Goal: Task Accomplishment & Management: Use online tool/utility

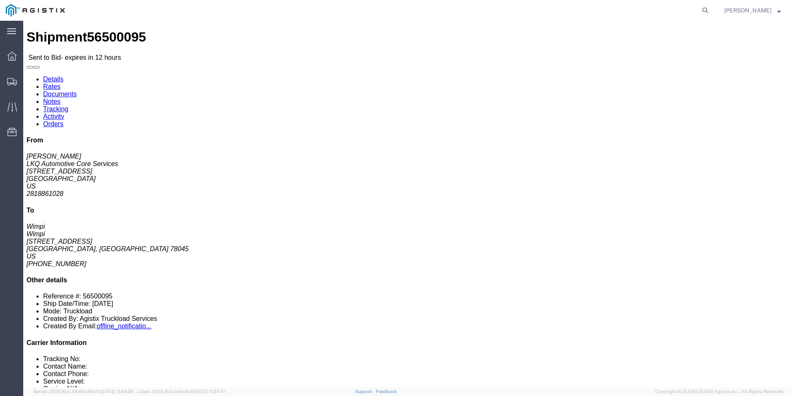
click link "Enter / Modify Bid"
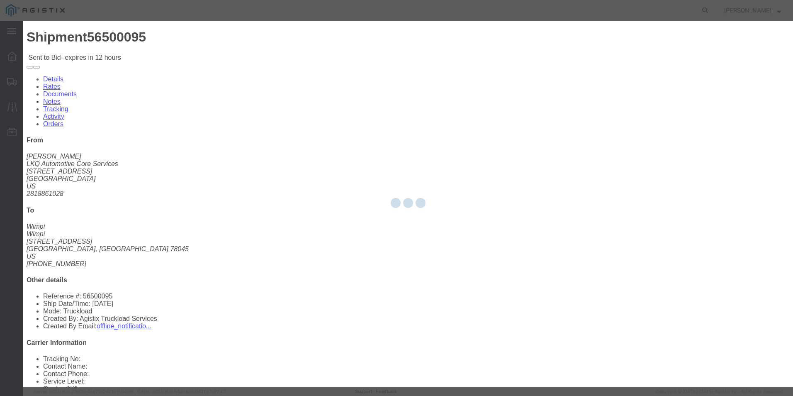
select select "18393"
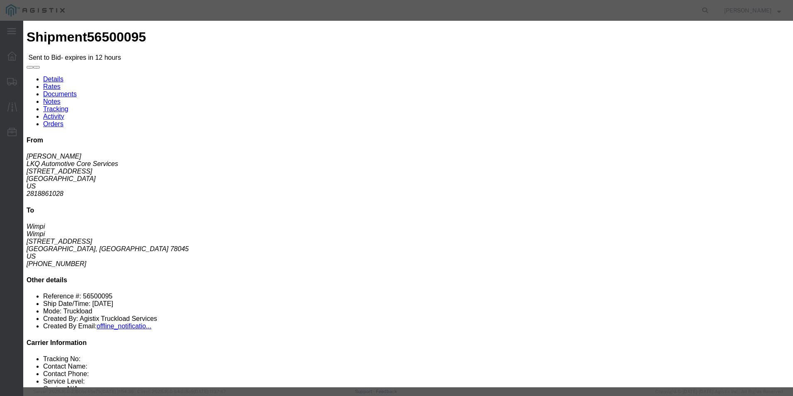
click select "Select Guaranteed Next Day Rail TL Standard 3 - 5 Day"
select select "38971"
click select "Select Guaranteed Next Day Rail TL Standard 3 - 5 Day"
click input "text"
type input "ITS BID"
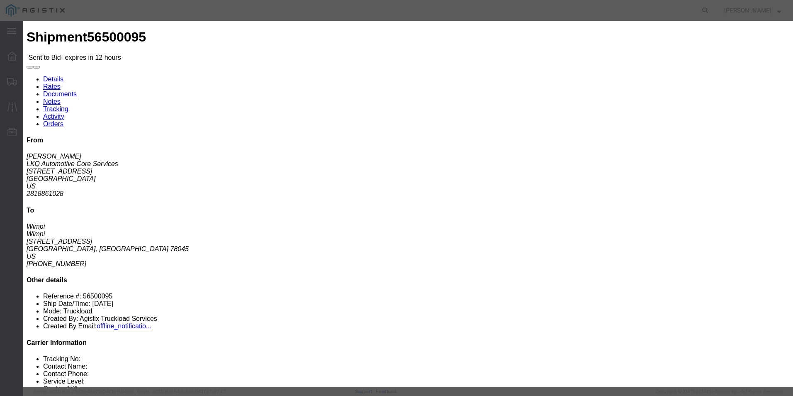
drag, startPoint x: 340, startPoint y: 168, endPoint x: 339, endPoint y: 173, distance: 5.6
click select "Select Air Less than Truckload Multi-Leg Ocean Freight Rail Small Parcel Truckl…"
select select "TL"
click select "Select Air Less than Truckload Multi-Leg Ocean Freight Rail Small Parcel Truckl…"
click input "number"
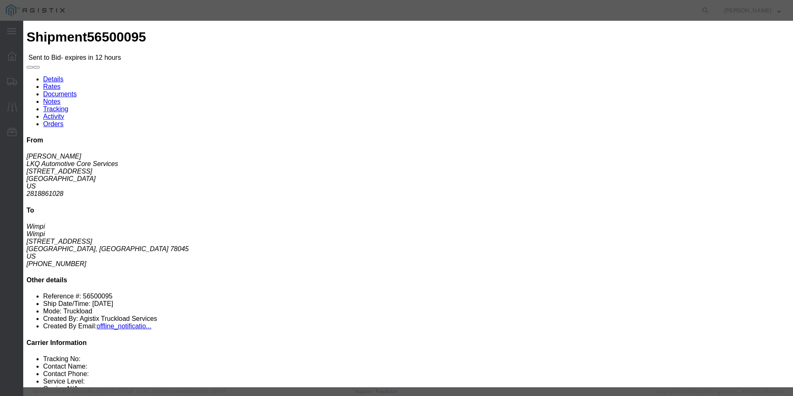
type input "565"
click button "Submit"
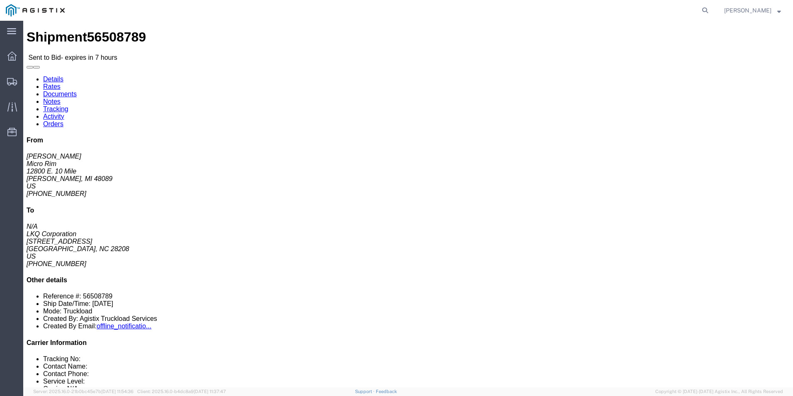
click link "Enter / Modify Bid"
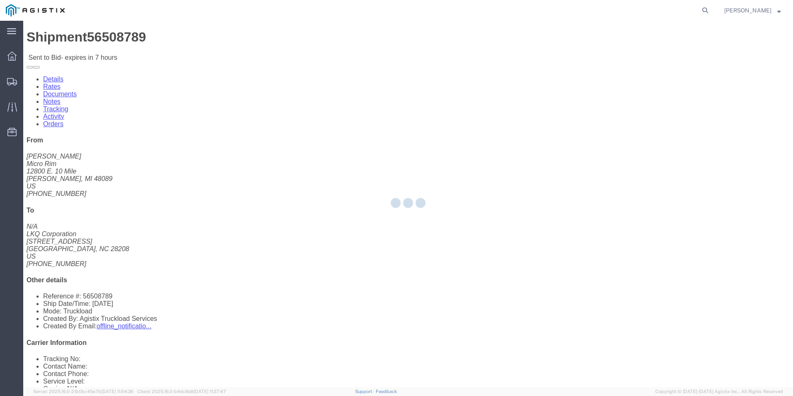
select select "18393"
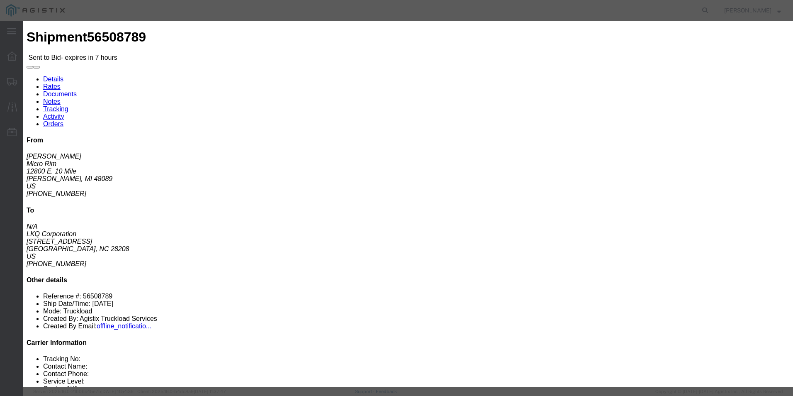
click select "Select Guaranteed Next Day Rail TL Standard 3 - 5 Day"
select select "38971"
click select "Select Guaranteed Next Day Rail TL Standard 3 - 5 Day"
click input "text"
type input "ITS BID"
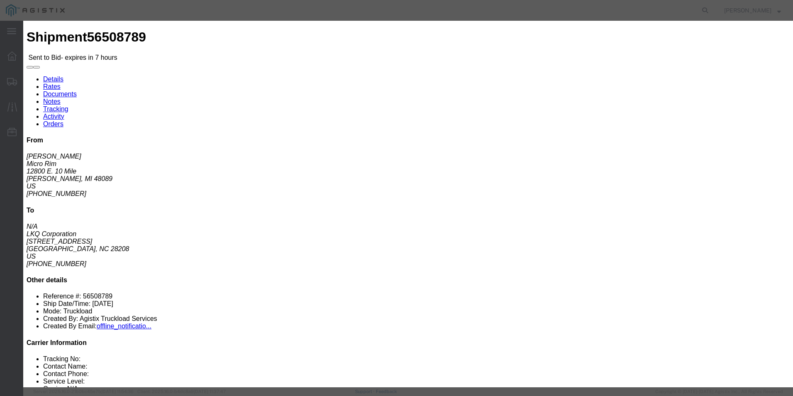
click select "Select Air Less than Truckload Multi-Leg Ocean Freight Rail Small Parcel Truckl…"
select select "TL"
click select "Select Air Less than Truckload Multi-Leg Ocean Freight Rail Small Parcel Truckl…"
click input "number"
type input "1586"
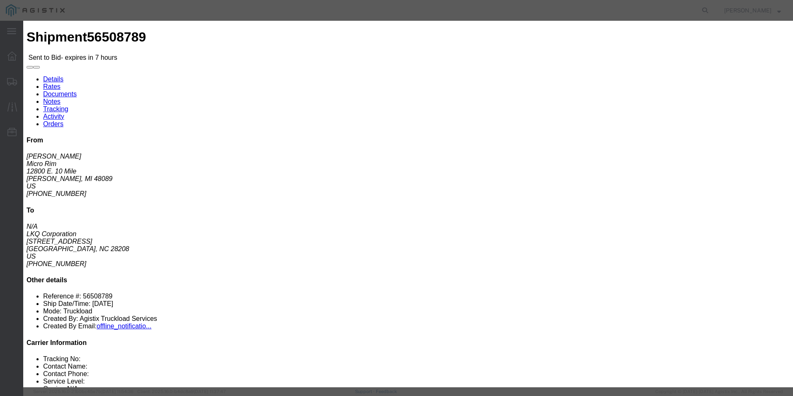
click button "Submit"
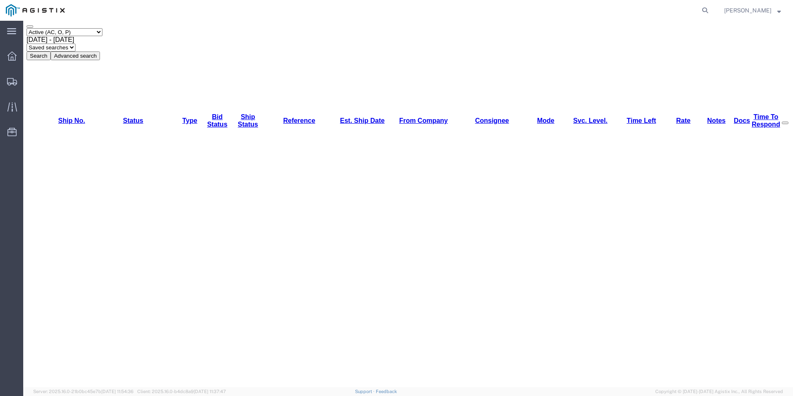
scroll to position [51, 0]
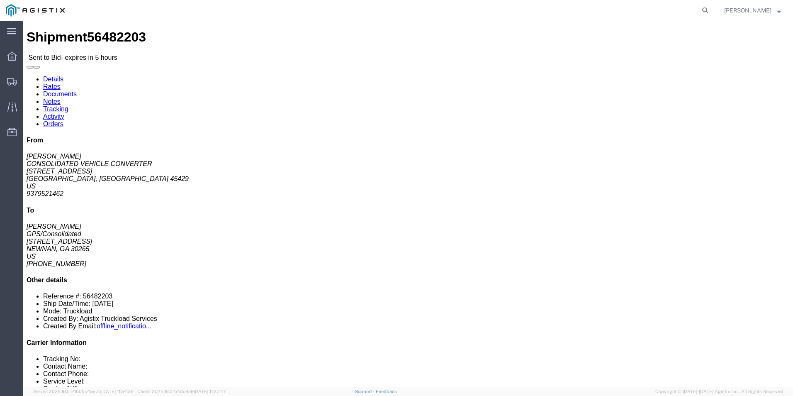
click div "References Bill Of Lading: 56482203 Edit References Select Account Type Activit…"
click b "56482203"
drag, startPoint x: 515, startPoint y: 81, endPoint x: 515, endPoint y: 117, distance: 36.1
click div "Ship From CONSOLIDATED VEHICLE CONVERTER ([PERSON_NAME]) [STREET_ADDRESS][PERSO…"
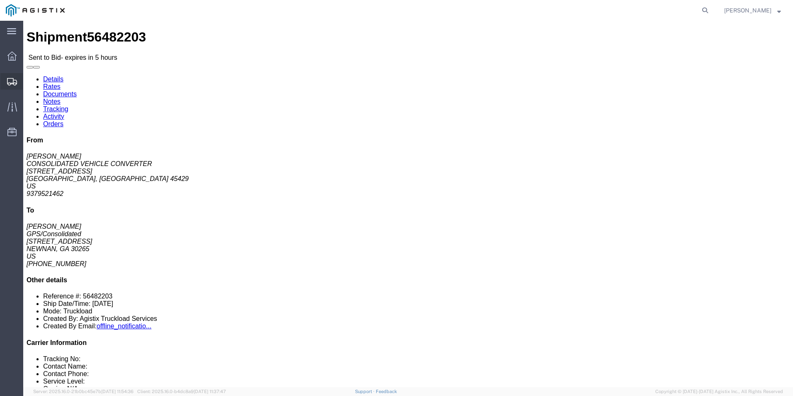
click at [9, 82] on icon at bounding box center [12, 81] width 10 height 7
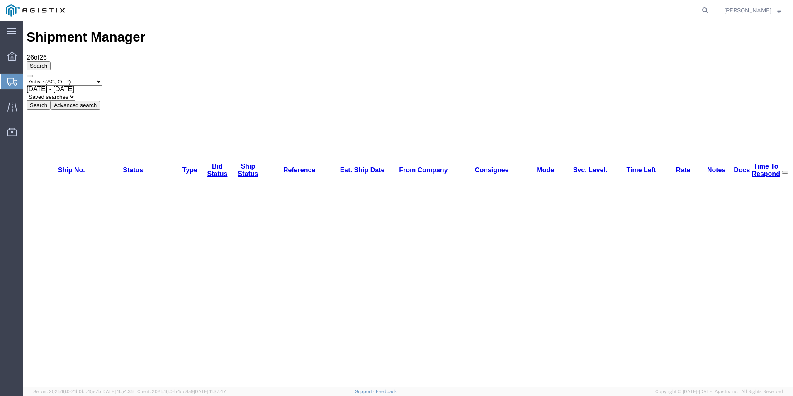
scroll to position [41, 0]
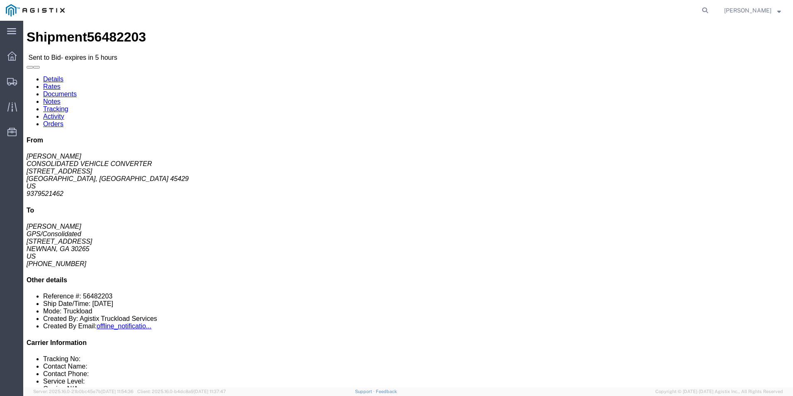
click div "Leg 1 - Truckload Vehicle 1: Standard Dry Van (53 Feet) Number of trucks: 1"
click at [15, 80] on icon at bounding box center [12, 81] width 10 height 7
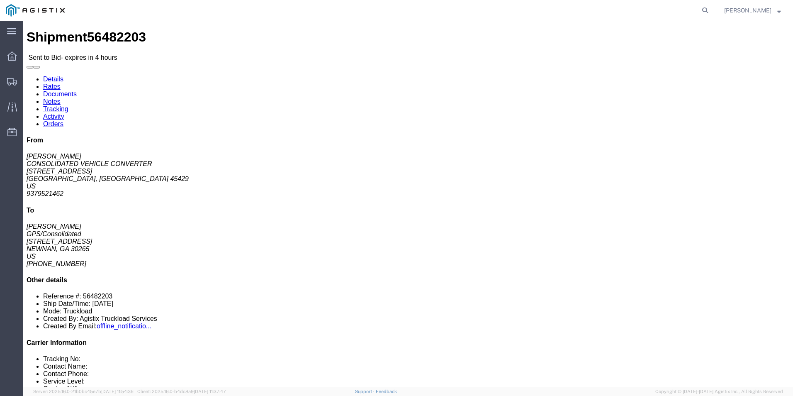
click link "Enter / Modify Bid"
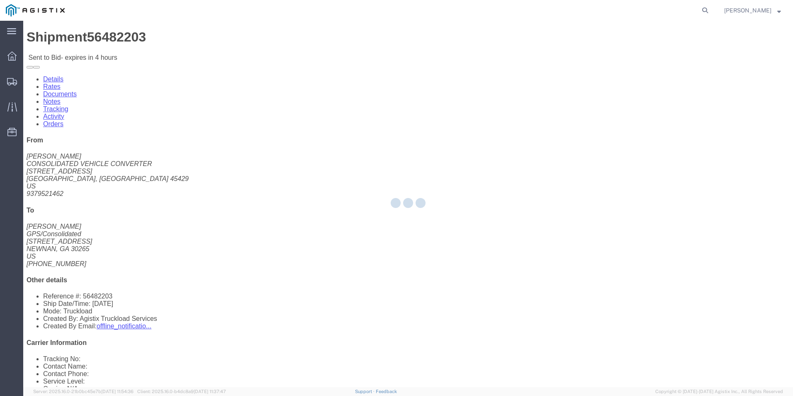
select select "18393"
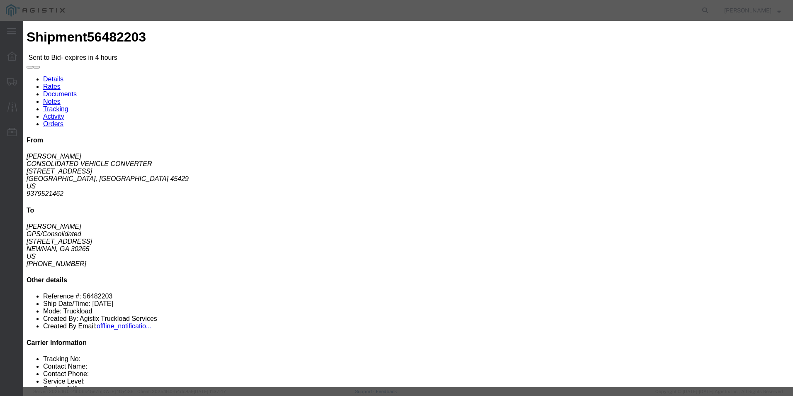
click select "Select Guaranteed Next Day Rail TL Standard 3 - 5 Day"
select select "38971"
click select "Select Guaranteed Next Day Rail TL Standard 3 - 5 Day"
click input "text"
type input "ITS BID"
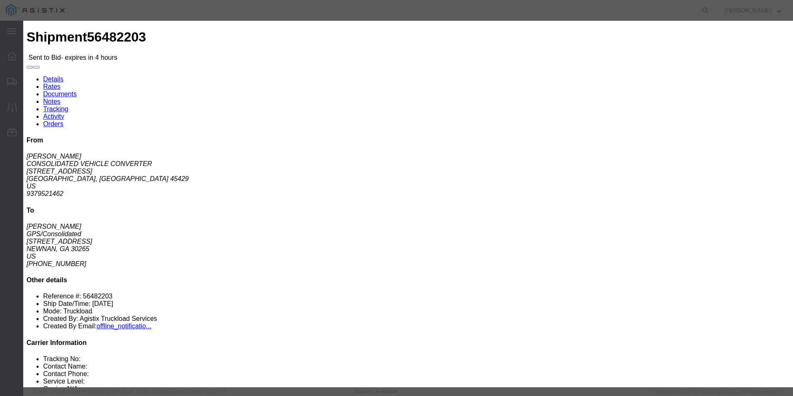
click select "Select Air Less than Truckload Multi-Leg Ocean Freight Rail Small Parcel Truckl…"
select select "TL"
click select "Select Air Less than Truckload Multi-Leg Ocean Freight Rail Small Parcel Truckl…"
click input "number"
type input "1485"
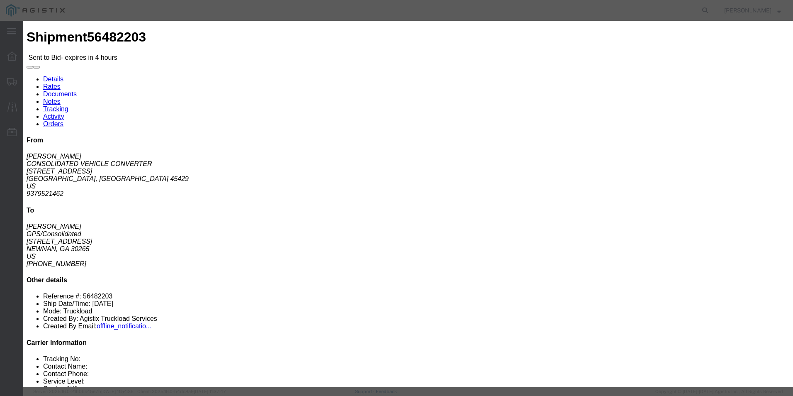
click button "Submit"
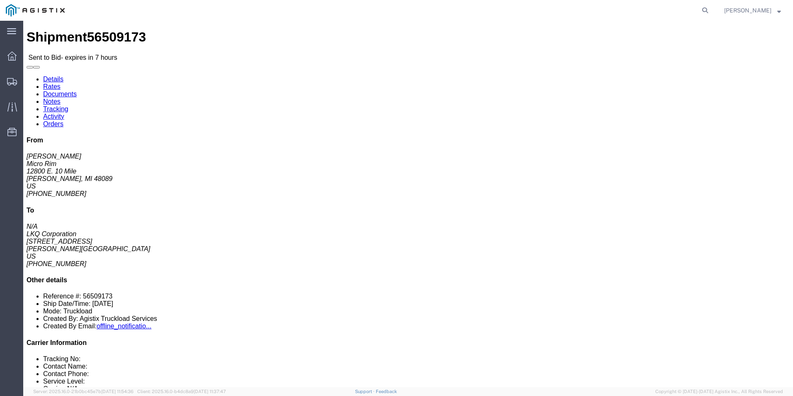
click link "Enter / Modify Bid"
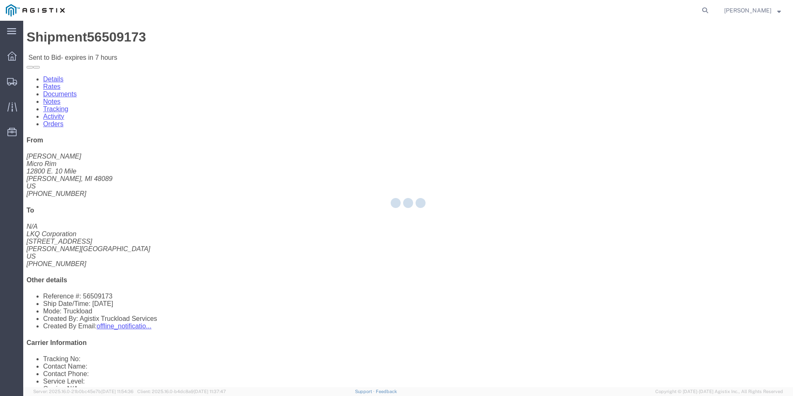
select select "18393"
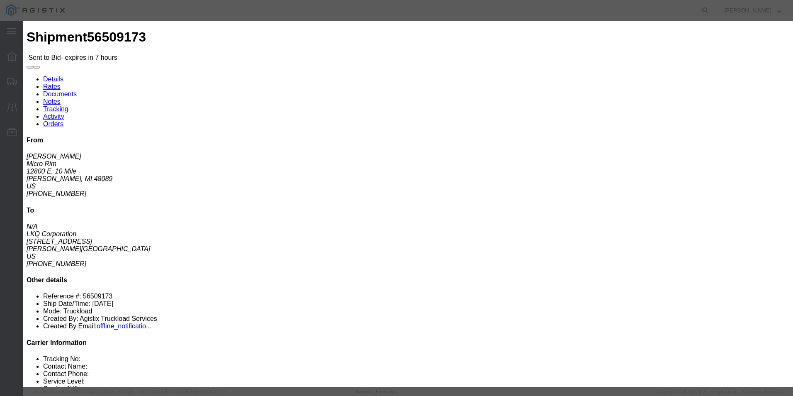
click div "Service Level Select Guaranteed Next Day Rail TL Standard 3 - 5 Day"
click select "Select Guaranteed Next Day Rail TL Standard 3 - 5 Day"
select select "38971"
click select "Select Guaranteed Next Day Rail TL Standard 3 - 5 Day"
click input "text"
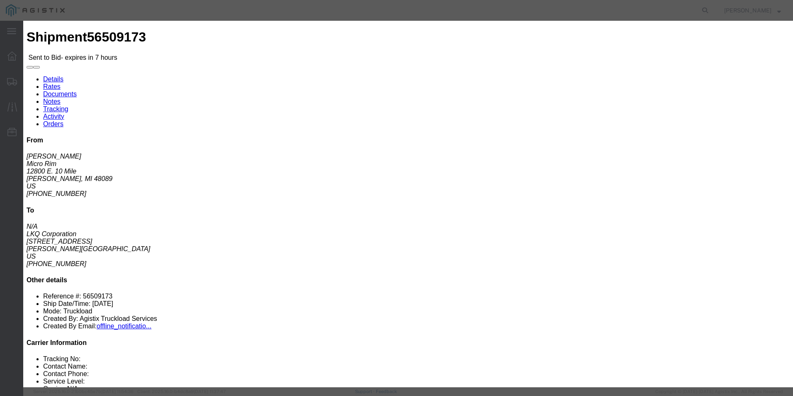
type input "ITS BID"
click select "Select Air Less than Truckload Multi-Leg Ocean Freight Rail Small Parcel Truckl…"
select select "TL"
click select "Select Air Less than Truckload Multi-Leg Ocean Freight Rail Small Parcel Truckl…"
click input "number"
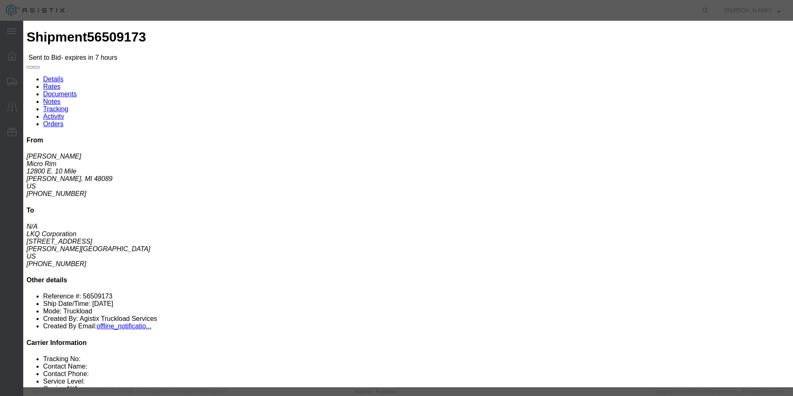
type input "370"
click button "Submit"
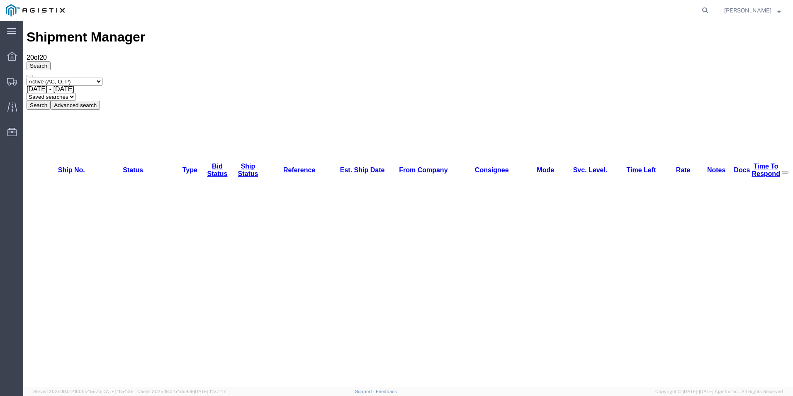
click at [735, 61] on div "Search Select status Active (AC, O, P) All Approved Awaiting Confirmation (AC) …" at bounding box center [409, 85] width 764 height 48
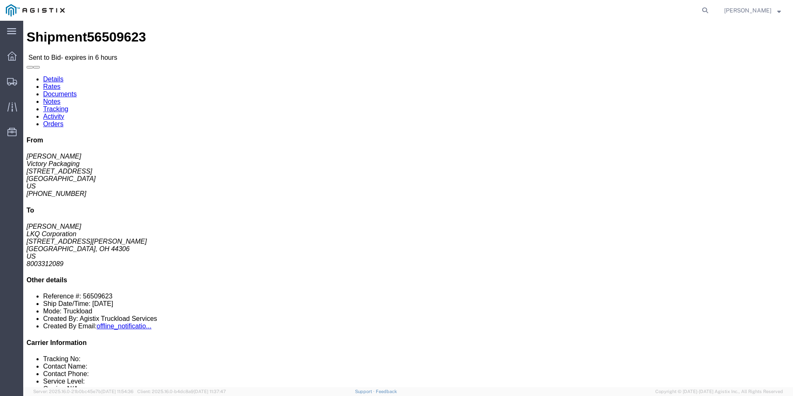
click link "Enter / Modify Bid"
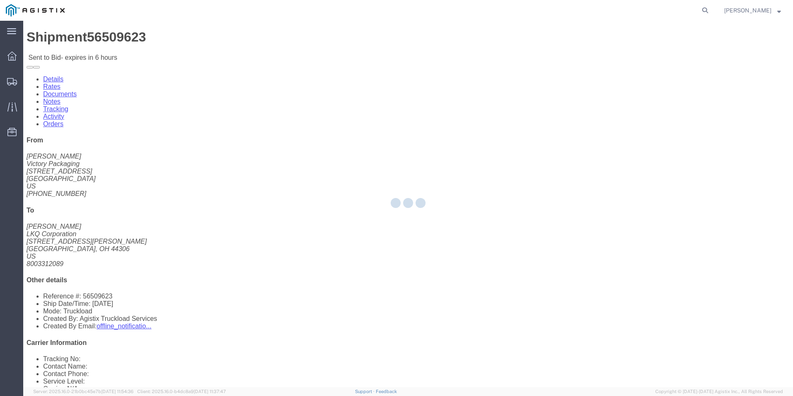
select select "18393"
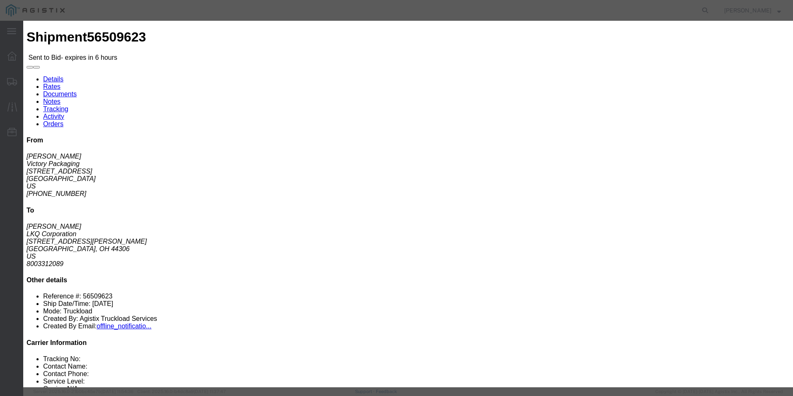
click select "Select Guaranteed Next Day Rail TL Standard 3 - 5 Day"
select select "38971"
click select "Select Guaranteed Next Day Rail TL Standard 3 - 5 Day"
click input "text"
type input "ITS BID"
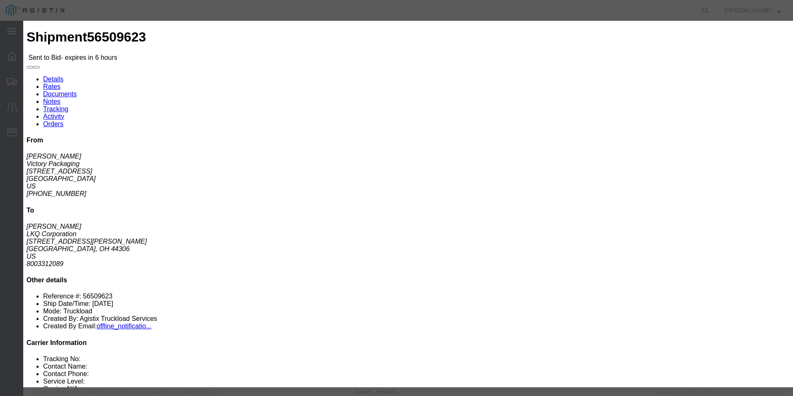
click select "Select Air Less than Truckload Multi-Leg Ocean Freight Rail Small Parcel Truckl…"
select select "TL"
click select "Select Air Less than Truckload Multi-Leg Ocean Freight Rail Small Parcel Truckl…"
click input "number"
type input "687"
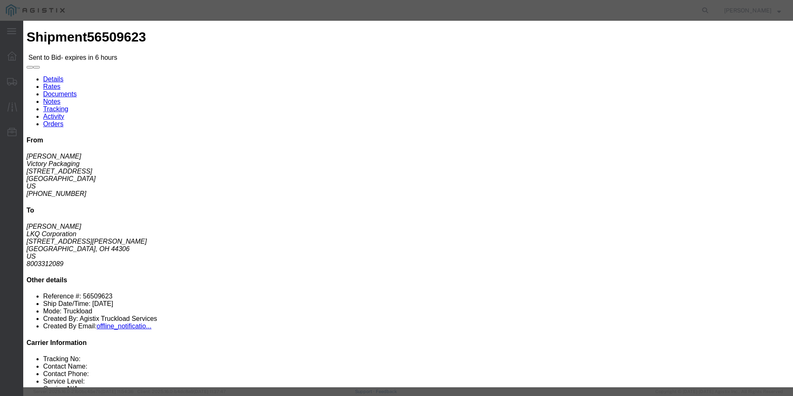
click button "Submit"
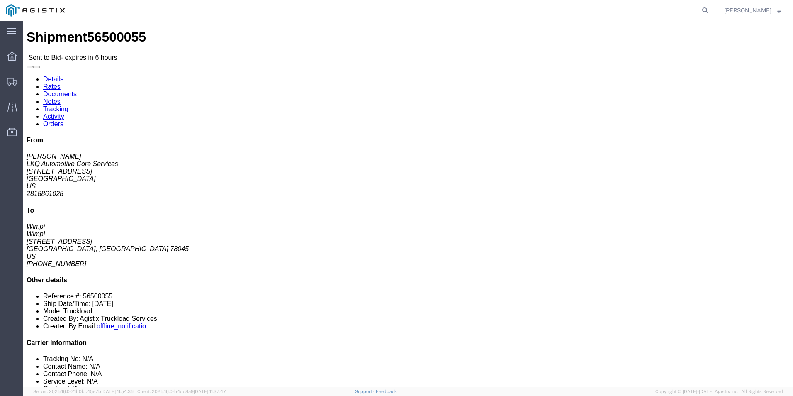
click at [559, 12] on agx-global-search at bounding box center [580, 10] width 266 height 21
click at [12, 80] on icon at bounding box center [12, 81] width 10 height 7
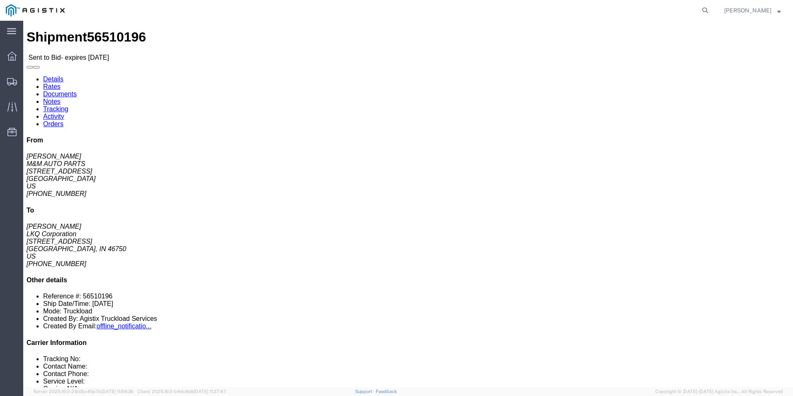
click b "PWR#'S 129156, 9157, 9158, 9159, 9162, 9164, 9165--[PERSON_NAME]"
click div "Ship From M&M AUTO PARTS ([PERSON_NAME]) [STREET_ADDRESS][PERSON_NAME] 540-720-…"
click link "Enter / Modify Bid"
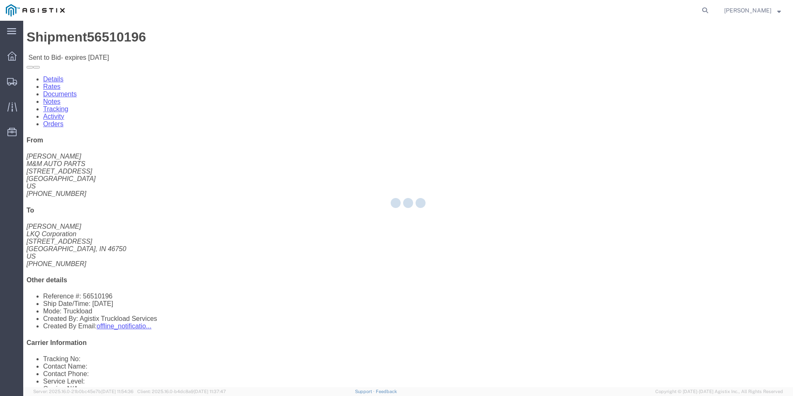
select select "18393"
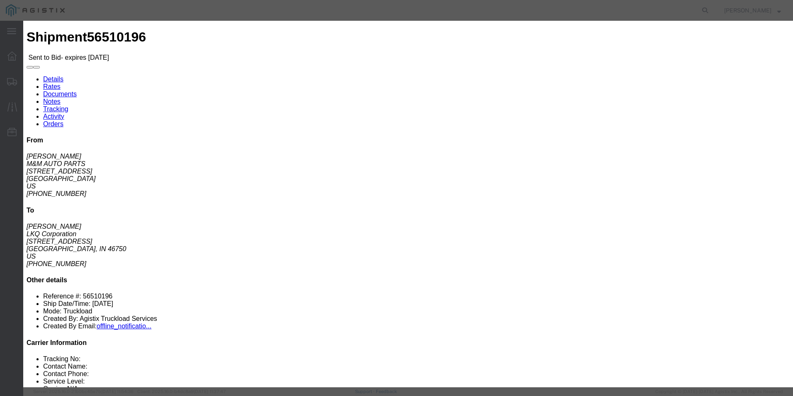
click select "Select Guaranteed Next Day Rail TL Standard 3 - 5 Day"
select select "38971"
click select "Select Guaranteed Next Day Rail TL Standard 3 - 5 Day"
click select "Select Air Less than Truckload Multi-Leg Ocean Freight Rail Small Parcel Truckl…"
select select "TL"
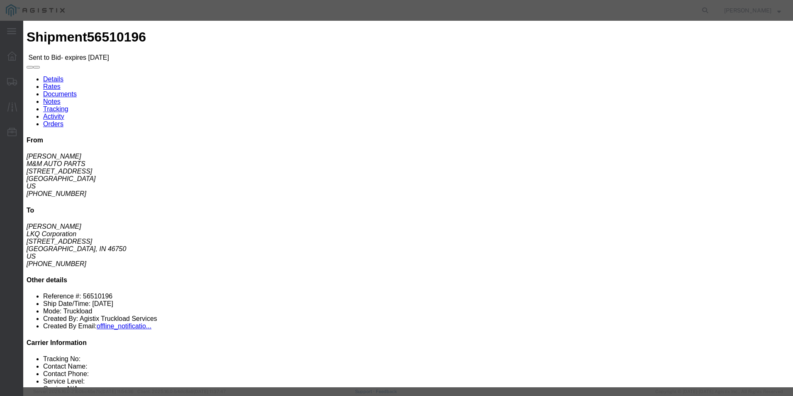
click select "Select Air Less than Truckload Multi-Leg Ocean Freight Rail Small Parcel Truckl…"
click input "text"
type input "ITS BID"
click input "number"
type input "1085"
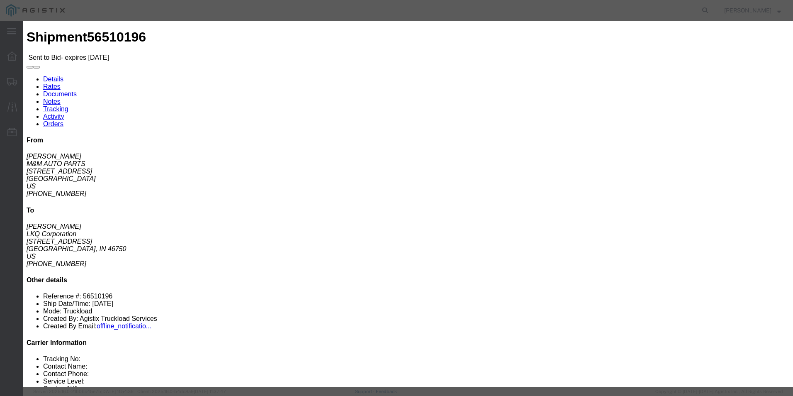
click button "Submit"
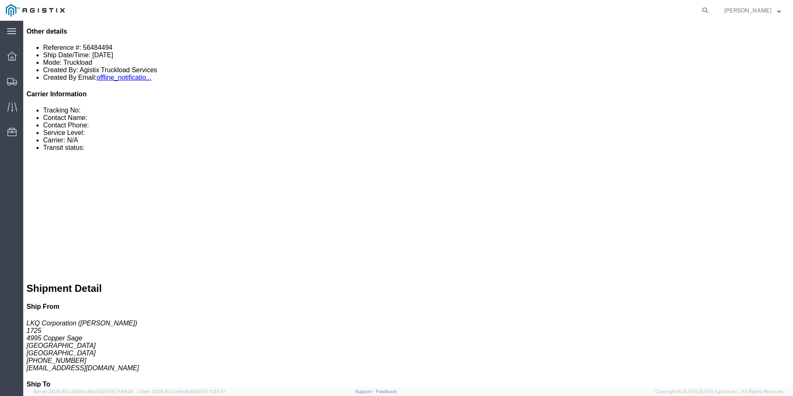
scroll to position [249, 0]
click div "Broker Add Broker Edit Brokers Broker Vendor Name Select Accord Transportation …"
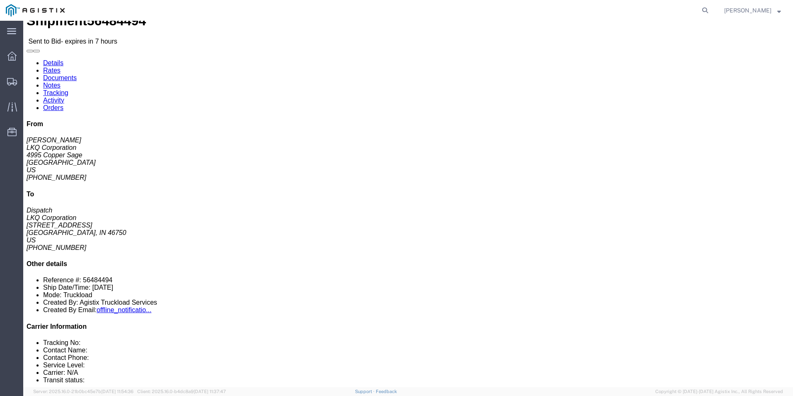
scroll to position [0, 0]
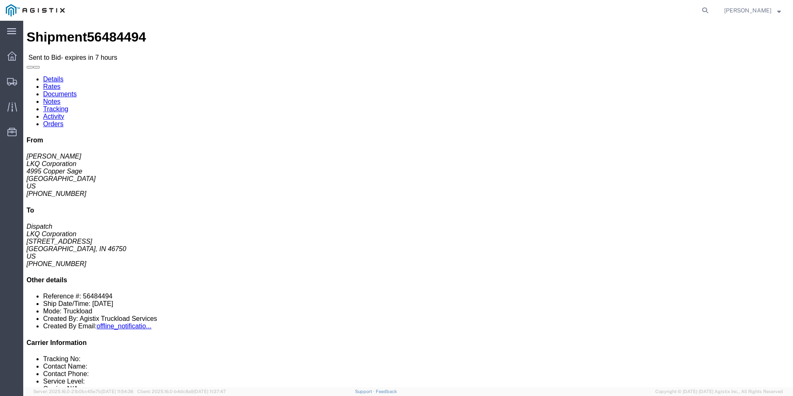
click link "Enter / Modify Bid"
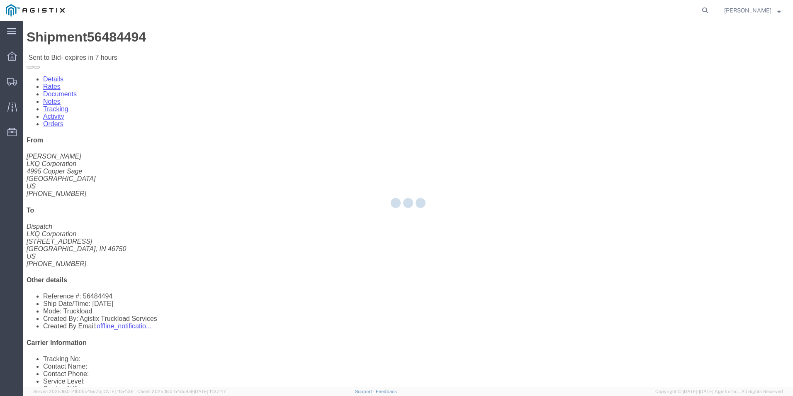
select select "18393"
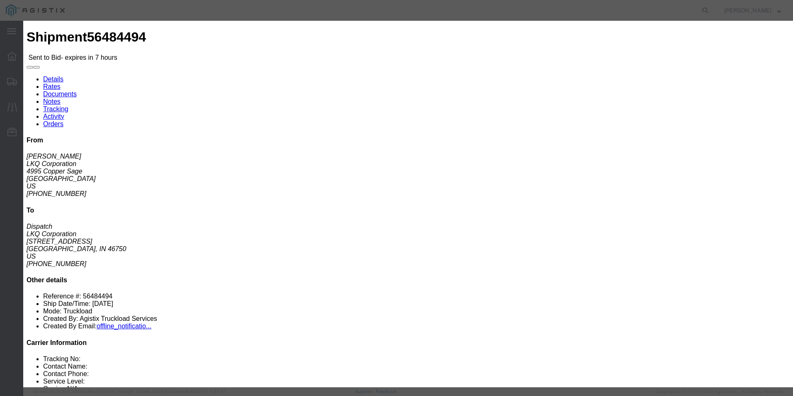
click select "Select Guaranteed Next Day Rail TL Standard 3 - 5 Day"
select select "35343"
click select "Select Guaranteed Next Day Rail TL Standard 3 - 5 Day"
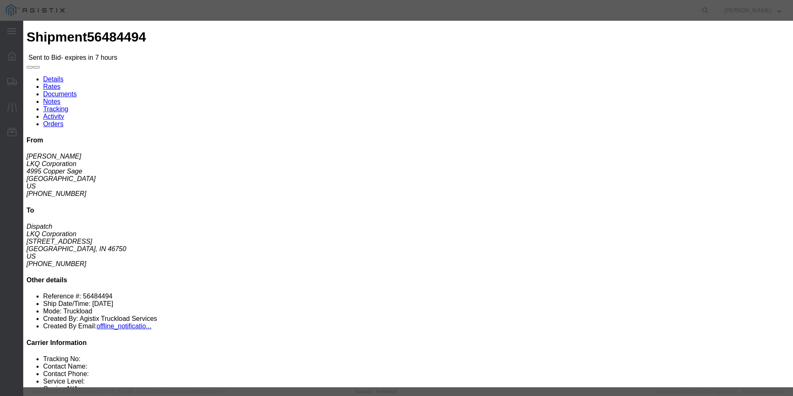
click select "Select Air Less than Truckload Multi-Leg Ocean Freight Rail Small Parcel Truckl…"
select select "TL"
click select "Select Air Less than Truckload Multi-Leg Ocean Freight Rail Small Parcel Truckl…"
drag, startPoint x: 554, startPoint y: 74, endPoint x: 555, endPoint y: 78, distance: 4.2
click input "text"
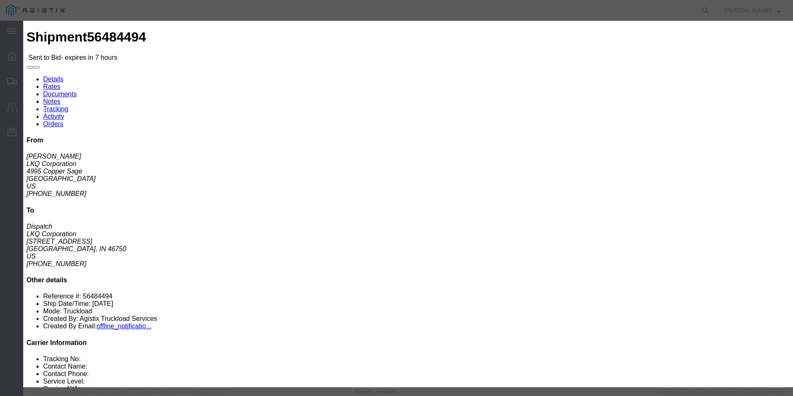
type input "ITS BID"
click input "number"
type input "4210"
click button "Submit"
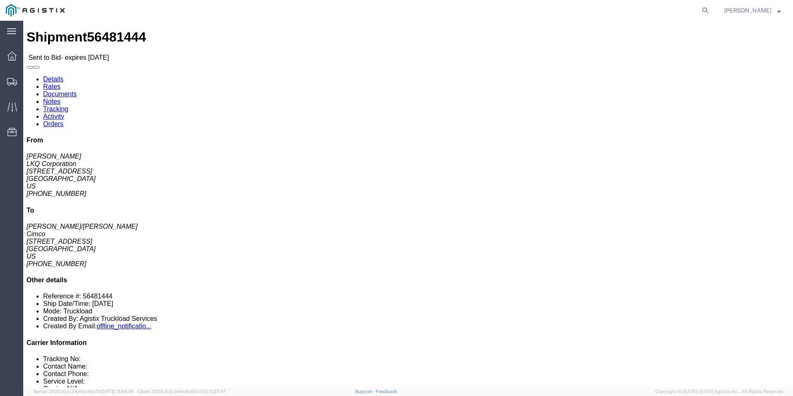
click link "Enter / Modify Bid"
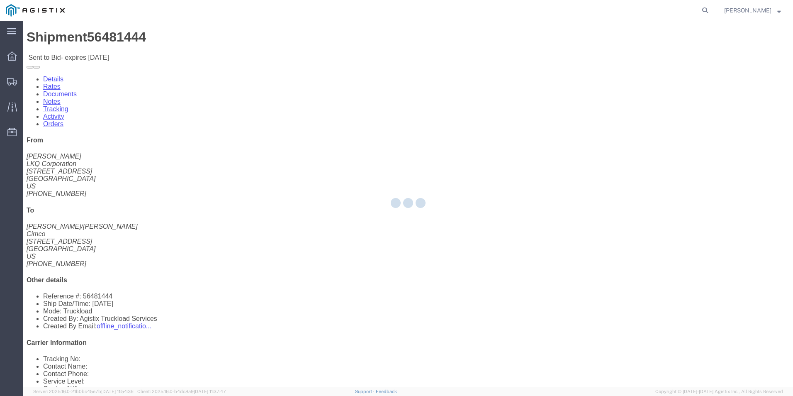
select select "18393"
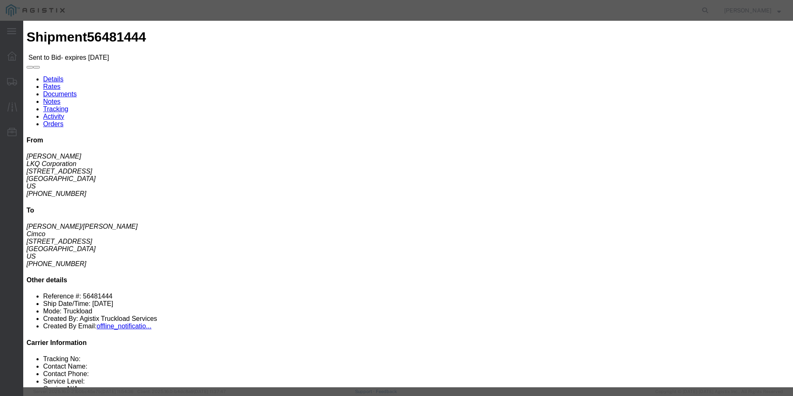
click select "Select Guaranteed Next Day Rail TL Standard 3 - 5 Day"
select select "38971"
click select "Select Guaranteed Next Day Rail TL Standard 3 - 5 Day"
click div "Bid Name"
click input "text"
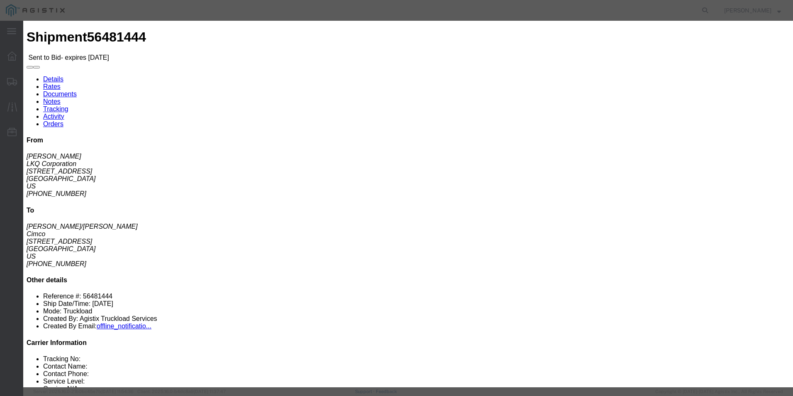
type input "ITS BID"
drag, startPoint x: 348, startPoint y: 167, endPoint x: 343, endPoint y: 173, distance: 8.0
click select "Select Air Less than Truckload Multi-Leg Ocean Freight Rail Small Parcel Truckl…"
select select "TL"
click select "Select Air Less than Truckload Multi-Leg Ocean Freight Rail Small Parcel Truckl…"
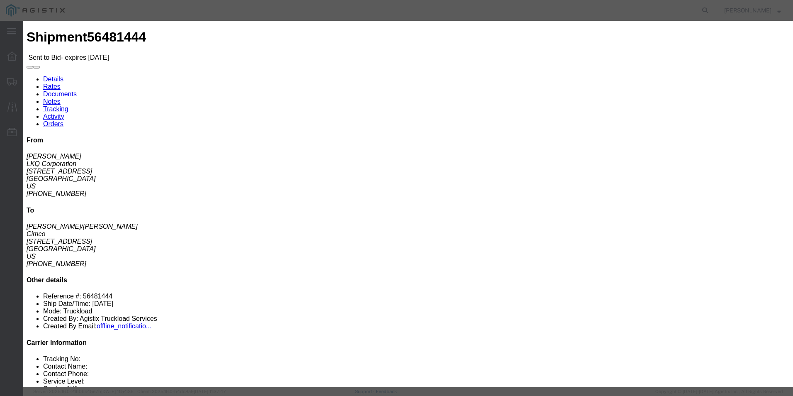
click div "Mode Select Air Less than Truckload Multi-Leg Ocean Freight Rail Small Parcel T…"
click input "number"
type input "1175"
click button "Submit"
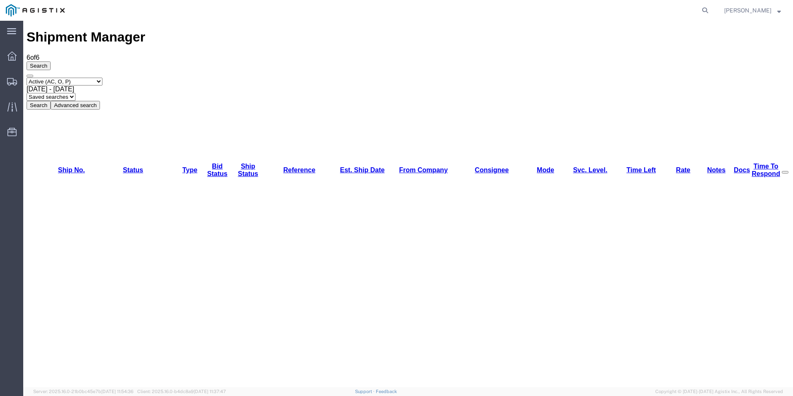
drag, startPoint x: 78, startPoint y: 219, endPoint x: 93, endPoint y: 212, distance: 16.1
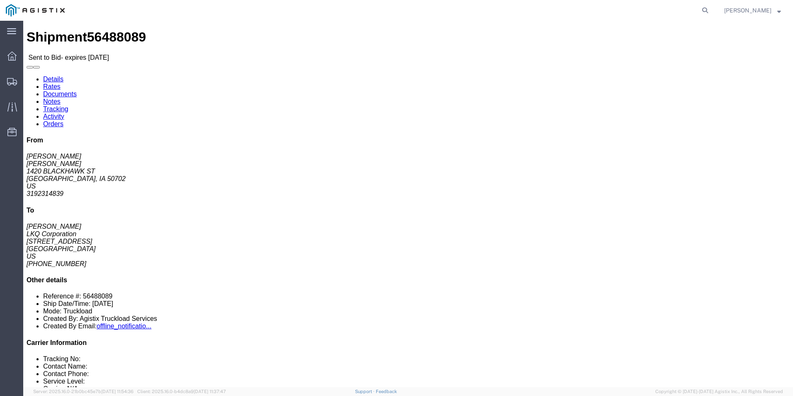
click link "Enter / Modify Bid"
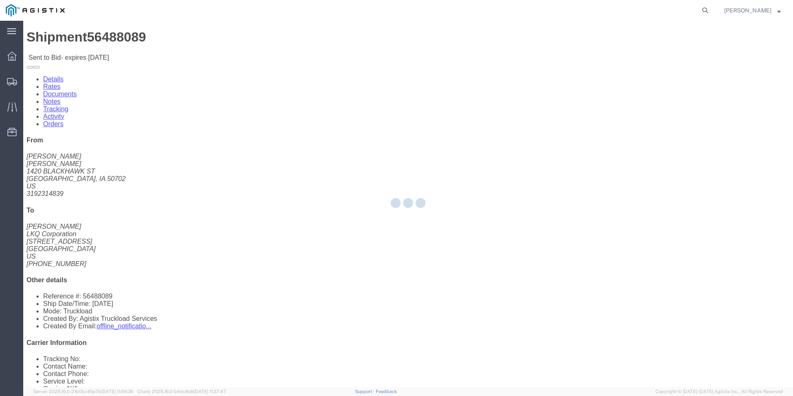
select select "18393"
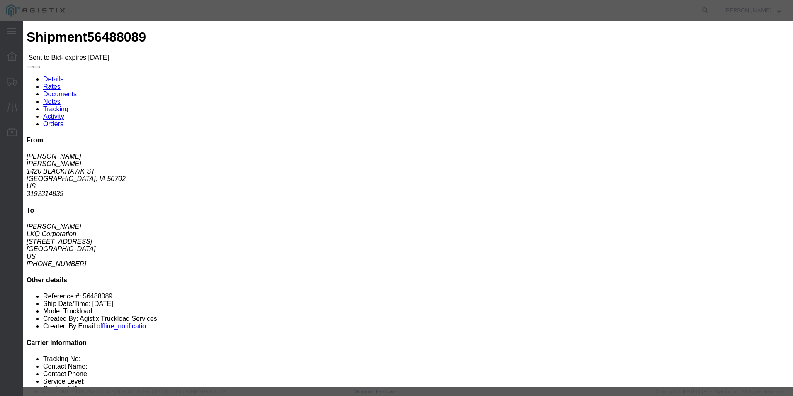
click select "Select Guaranteed Next Day Rail TL Standard 3 - 5 Day"
select select "35343"
click select "Select Guaranteed Next Day Rail TL Standard 3 - 5 Day"
click input "text"
type input "ITS BID"
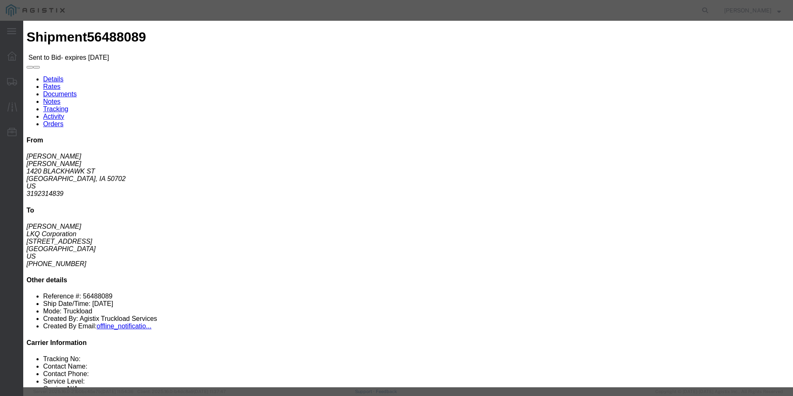
click select "Select Air Less than Truckload Multi-Leg Ocean Freight Rail Small Parcel Truckl…"
select select "TL"
click select "Select Air Less than Truckload Multi-Leg Ocean Freight Rail Small Parcel Truckl…"
click input "number"
type input "2275"
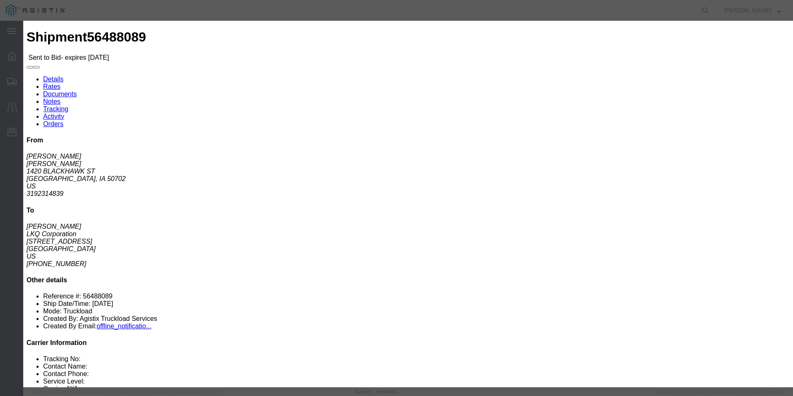
click button "Submit"
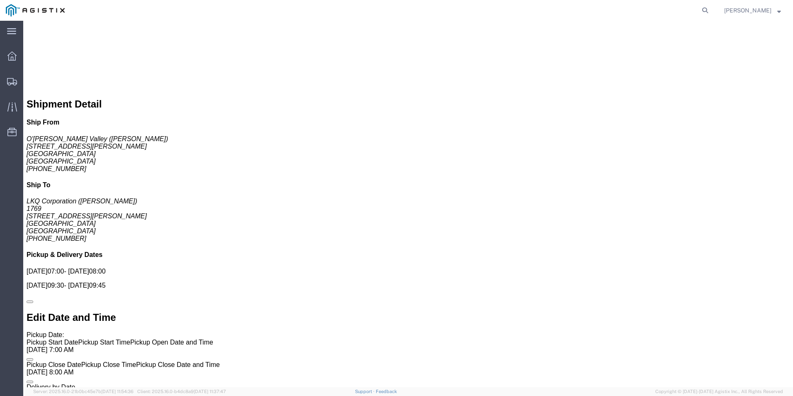
scroll to position [534, 0]
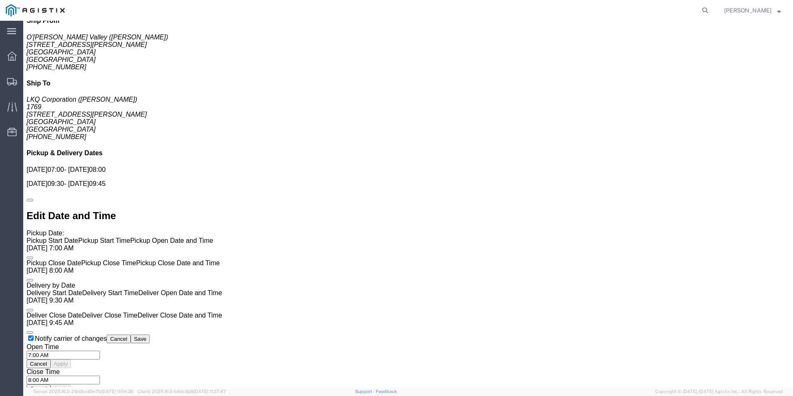
click link "Enter / Modify Bid"
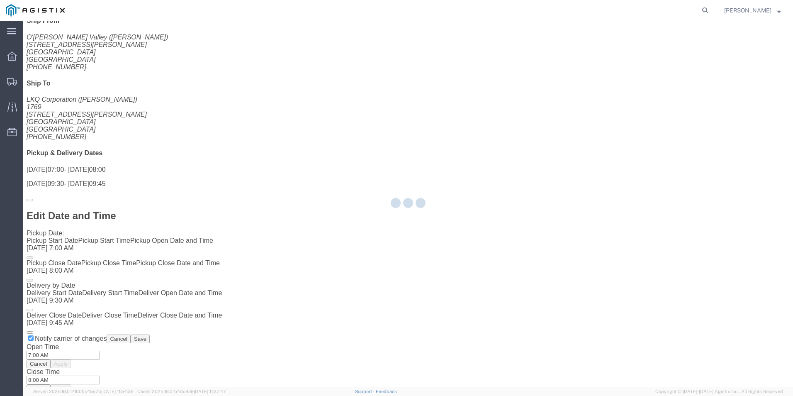
select select "18393"
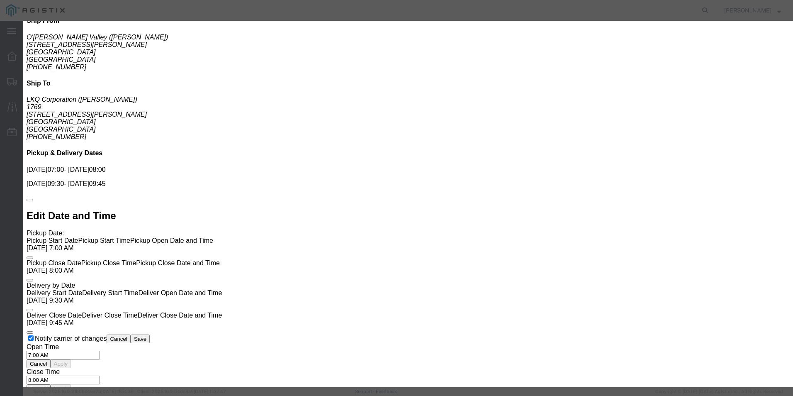
click select "Select Guaranteed Next Day Rail TL Standard 3 - 5 Day"
select select "38971"
click select "Select Guaranteed Next Day Rail TL Standard 3 - 5 Day"
click input "text"
type input "ITS BID"
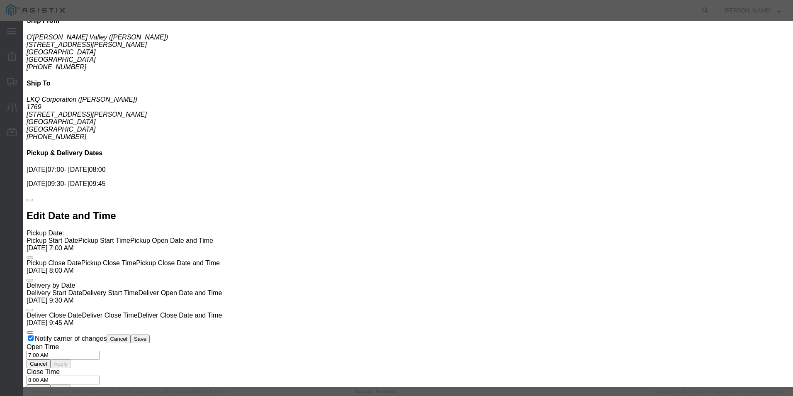
drag, startPoint x: 349, startPoint y: 169, endPoint x: 348, endPoint y: 174, distance: 4.6
click select "Select Air Less than Truckload Multi-Leg Ocean Freight Rail Small Parcel Truckl…"
select select "TL"
click select "Select Air Less than Truckload Multi-Leg Ocean Freight Rail Small Parcel Truckl…"
click input "number"
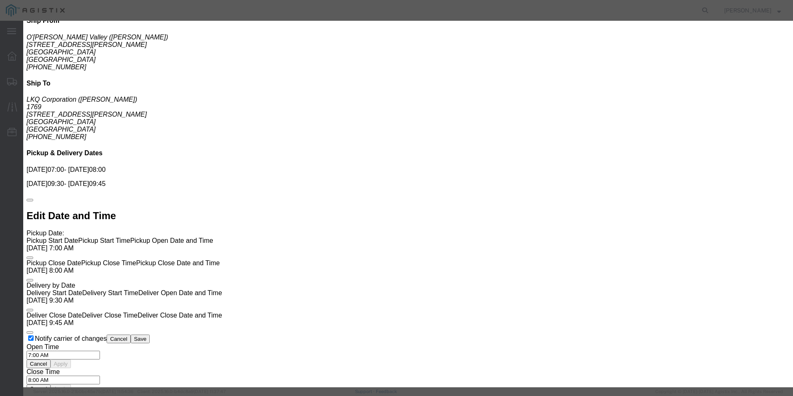
type input "365"
click button "Submit"
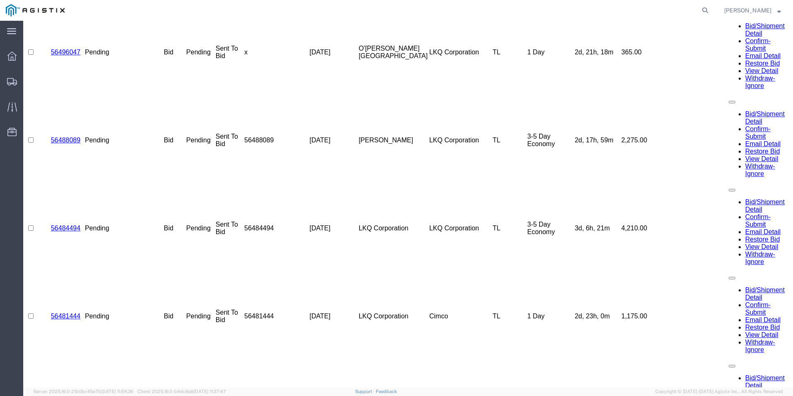
scroll to position [0, 0]
